Goal: Navigation & Orientation: Find specific page/section

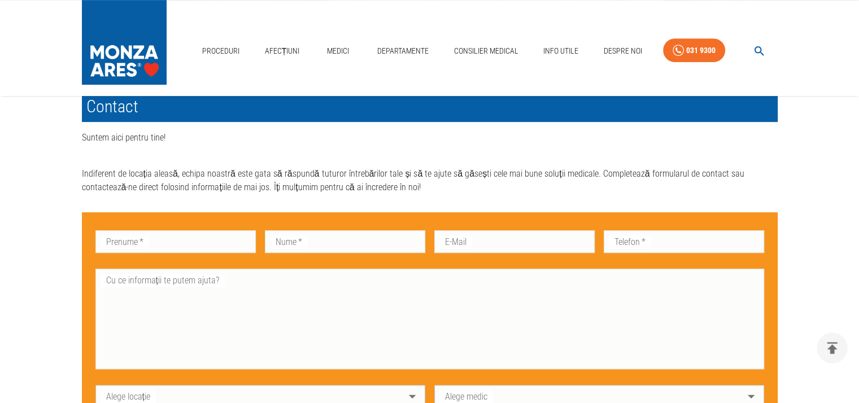
scroll to position [456, 0]
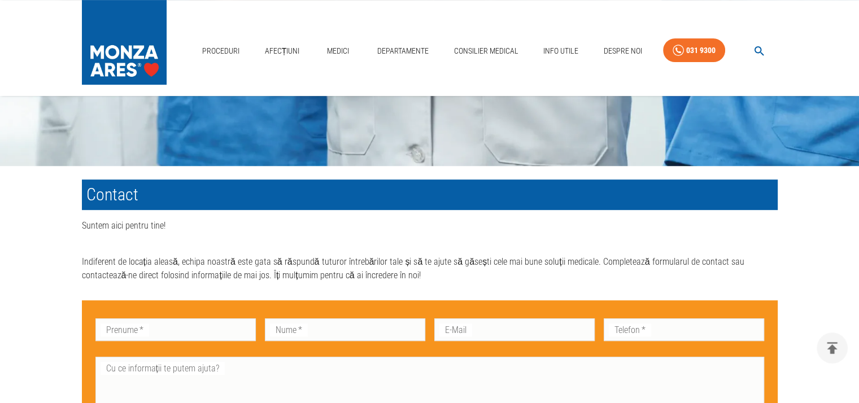
click at [25, 240] on div "Acasă › Contact Contact Suntem aici pentru tine! Indiferent de locația aleasă, …" at bounding box center [429, 190] width 859 height 1067
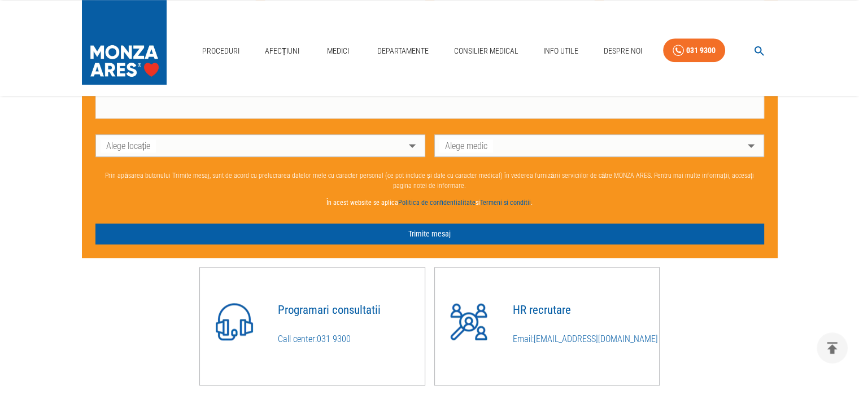
scroll to position [625, 0]
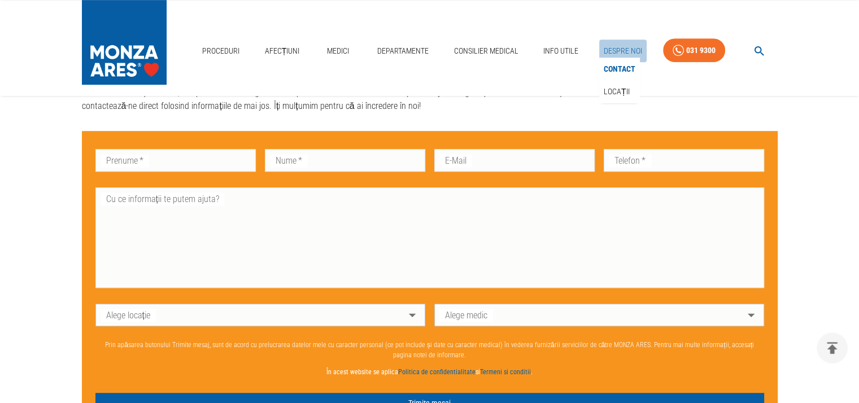
click at [611, 49] on link "Despre Noi" at bounding box center [622, 51] width 47 height 23
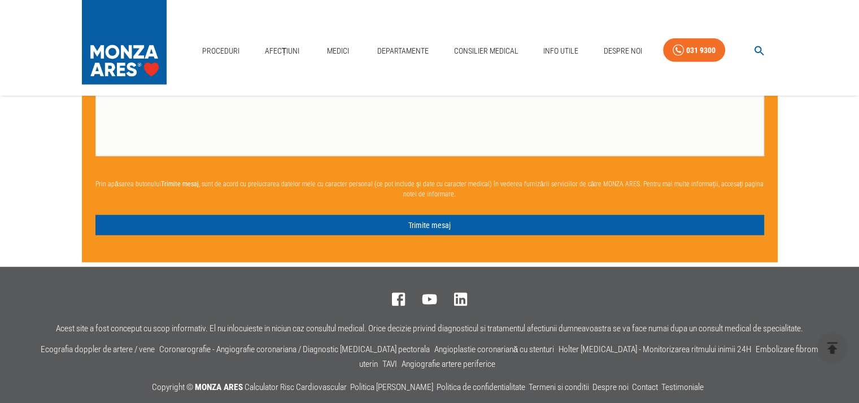
scroll to position [2856, 0]
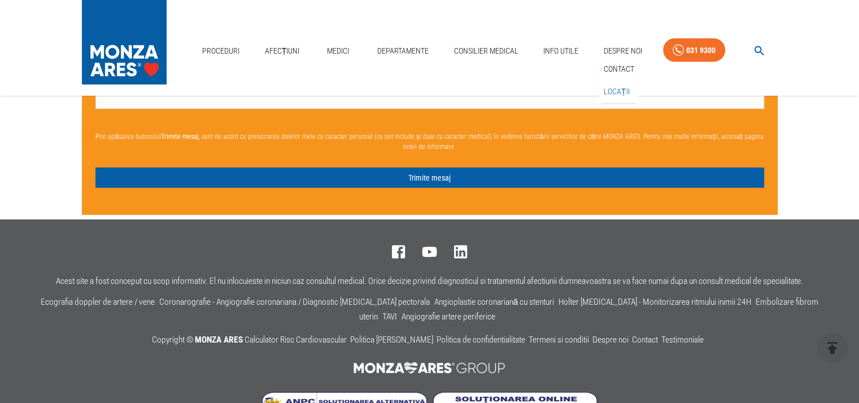
click at [610, 89] on link "Locații" at bounding box center [616, 91] width 30 height 19
